Goal: Task Accomplishment & Management: Manage account settings

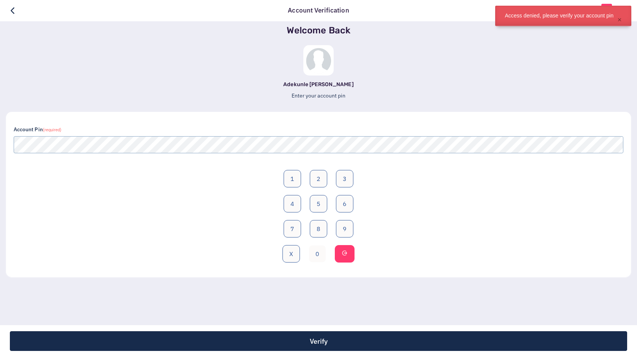
click at [322, 250] on button "0" at bounding box center [317, 253] width 17 height 17
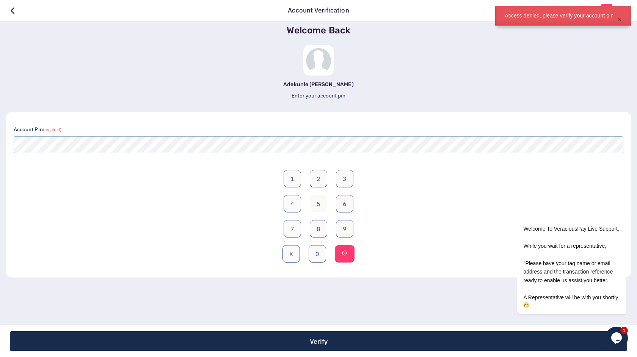
click at [320, 212] on button "5" at bounding box center [318, 203] width 17 height 17
click at [318, 259] on button "0" at bounding box center [317, 253] width 17 height 17
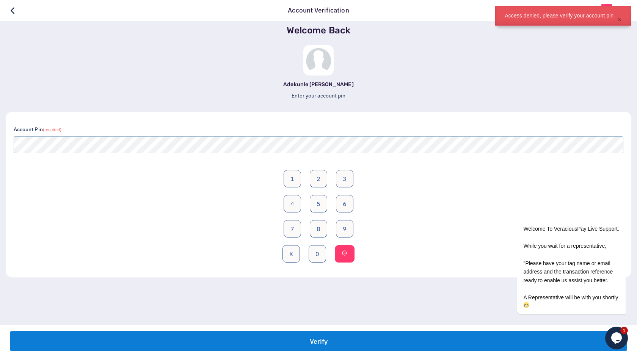
click at [337, 337] on button "Verify" at bounding box center [318, 341] width 617 height 20
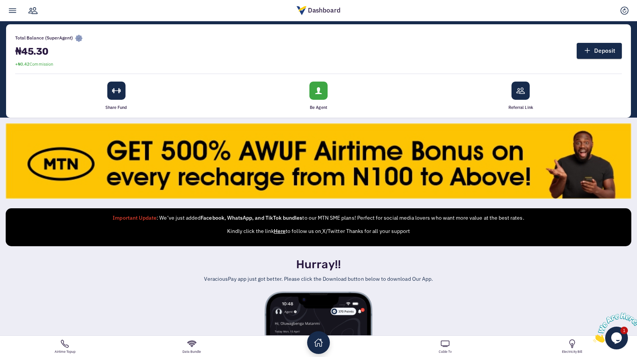
click at [603, 14] on div "Dashboard" at bounding box center [318, 10] width 637 height 21
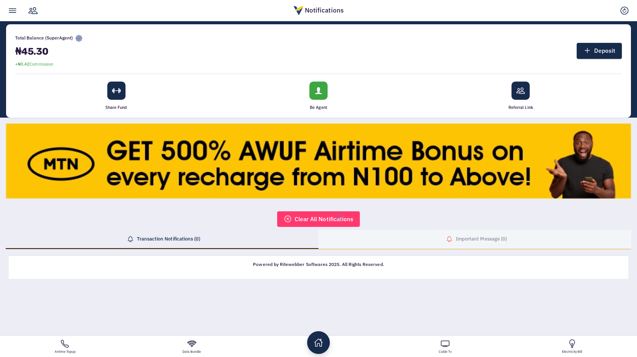
click at [427, 237] on link "Important Message (0)" at bounding box center [474, 239] width 313 height 19
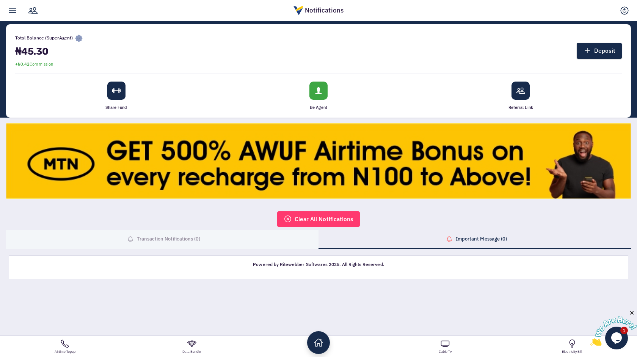
click at [238, 236] on link "Transaction Notifications (0)" at bounding box center [162, 239] width 313 height 19
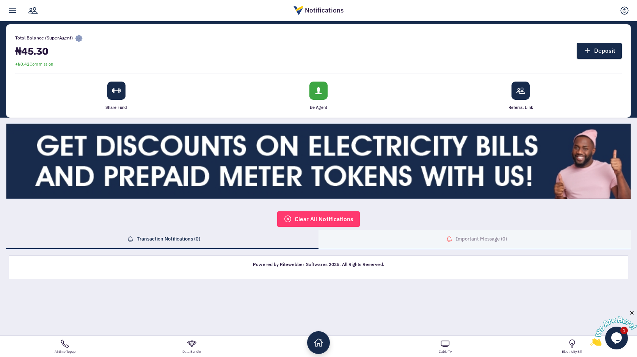
click at [416, 237] on link "Important Message (0)" at bounding box center [474, 239] width 313 height 19
